Goal: Task Accomplishment & Management: Use online tool/utility

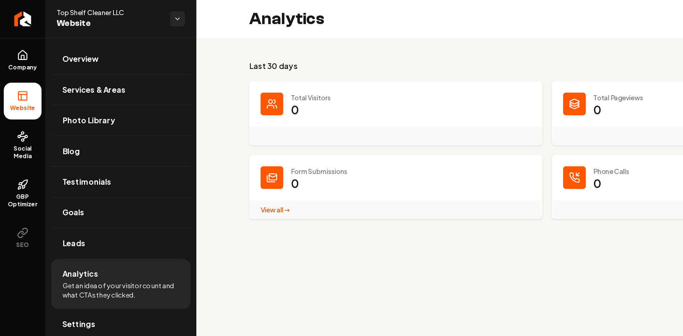
click at [15, 78] on li "Website" at bounding box center [17, 77] width 29 height 28
click at [16, 81] on span "Website" at bounding box center [17, 82] width 25 height 6
click at [61, 45] on span "Overview" at bounding box center [61, 45] width 28 height 9
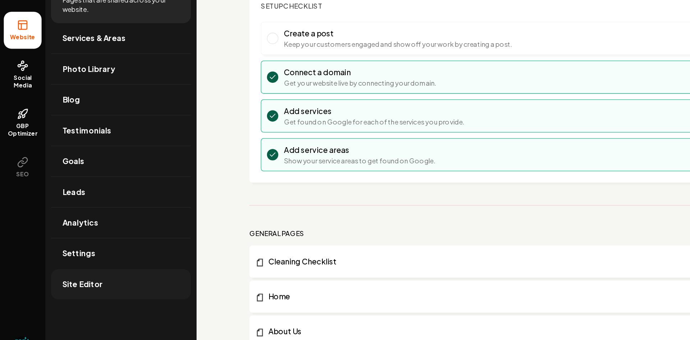
click at [63, 268] on span "Site Editor" at bounding box center [62, 270] width 31 height 9
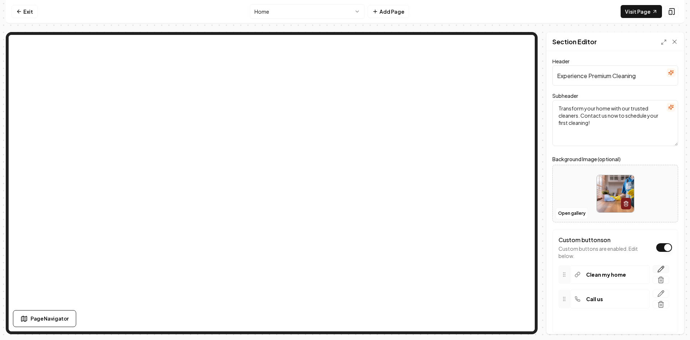
click at [657, 267] on icon "button" at bounding box center [660, 268] width 7 height 7
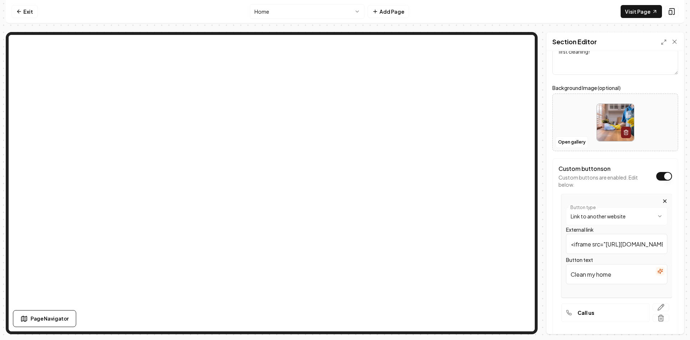
scroll to position [72, 0]
click at [613, 246] on input "<iframe src="[URL][DOMAIN_NAME]" style="border:none;height:1000px" width="100%"…" at bounding box center [616, 243] width 101 height 20
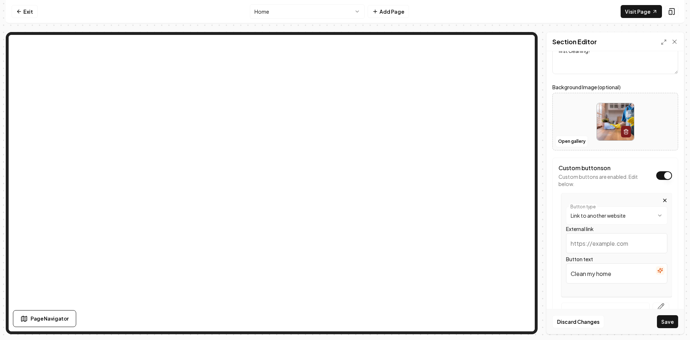
paste input "<iframe src="[URL][DOMAIN_NAME]" style="border:none;height:1000px" width="100%"…"
type input "<iframe src="[URL][DOMAIN_NAME]" style="border:none;height:1000px" width="100%"…"
click at [669, 316] on button "Save" at bounding box center [667, 321] width 21 height 13
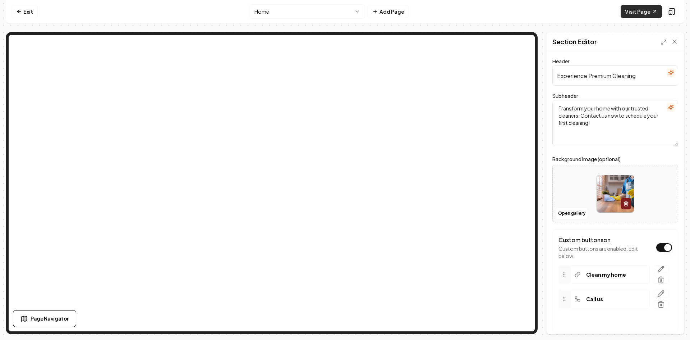
click at [645, 7] on link "Visit Page" at bounding box center [641, 11] width 41 height 13
